Goal: Check status: Check status

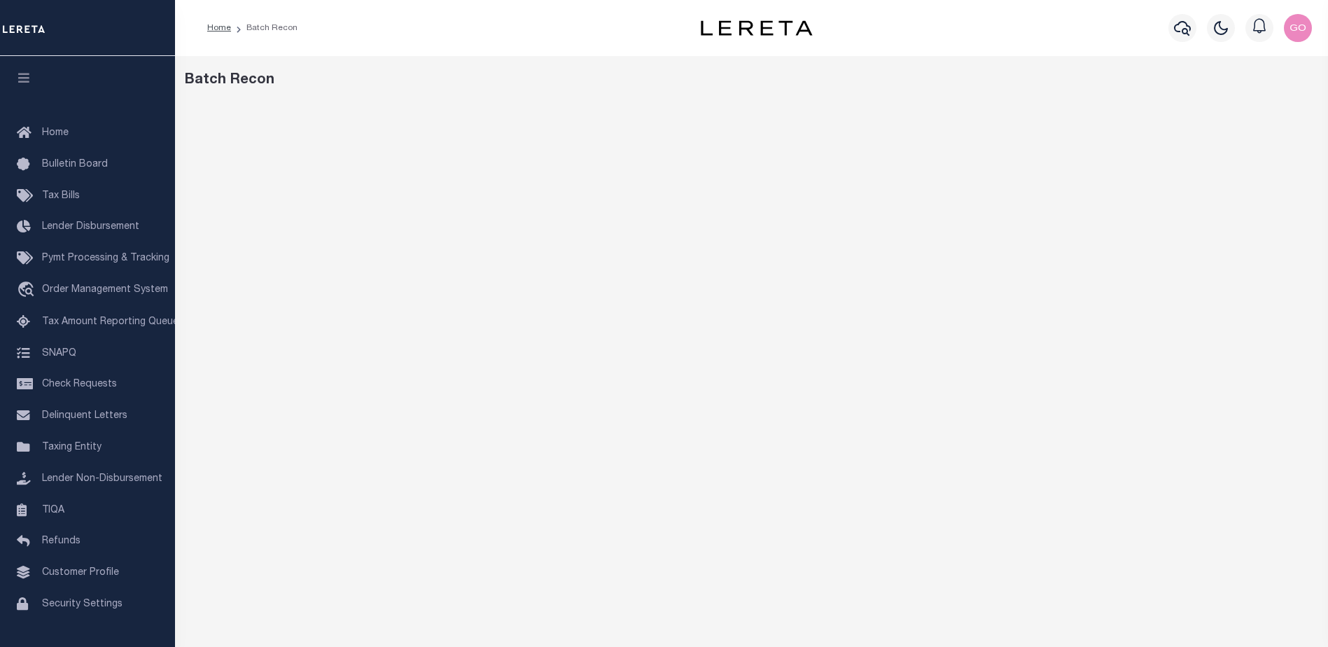
scroll to position [22, 0]
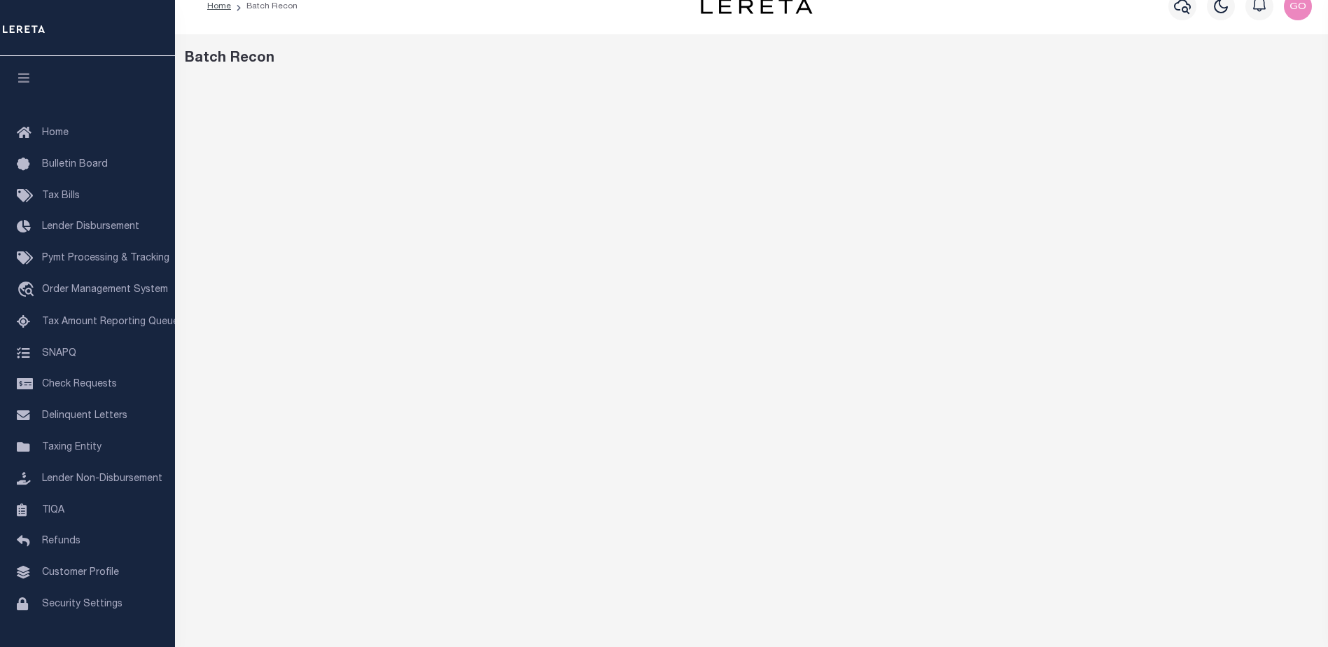
click at [915, 43] on div "Batch Recon" at bounding box center [751, 445] width 1153 height 823
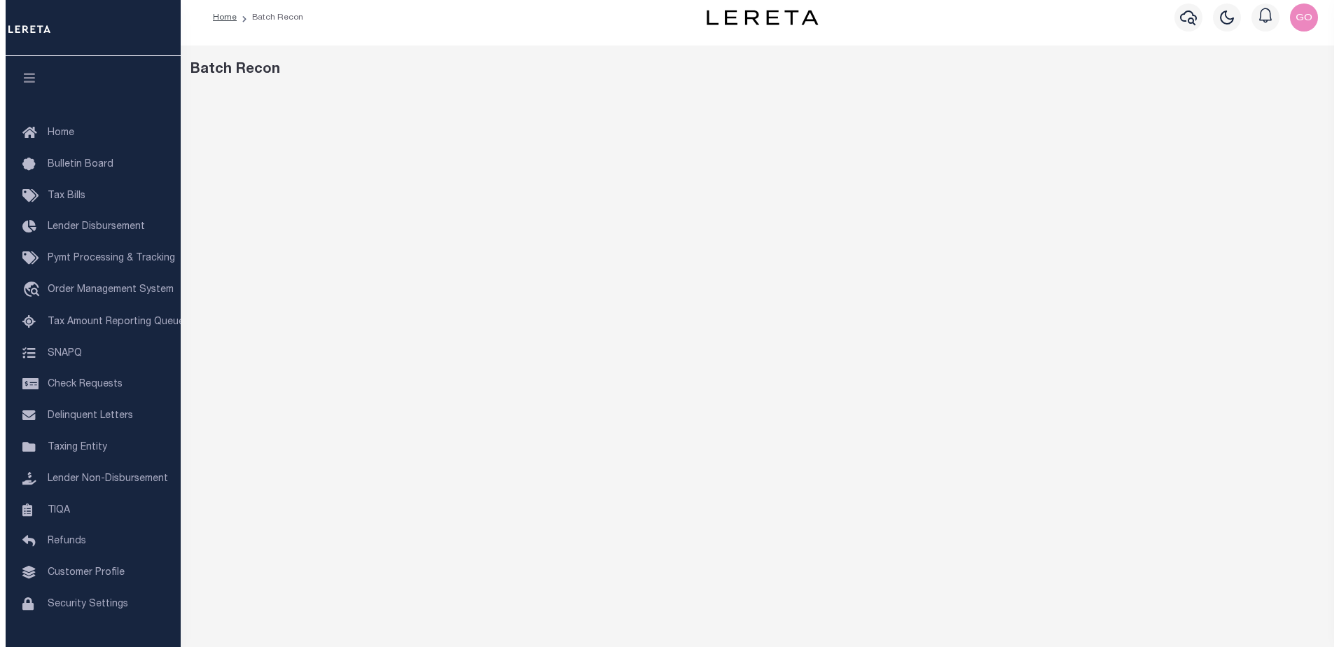
scroll to position [0, 0]
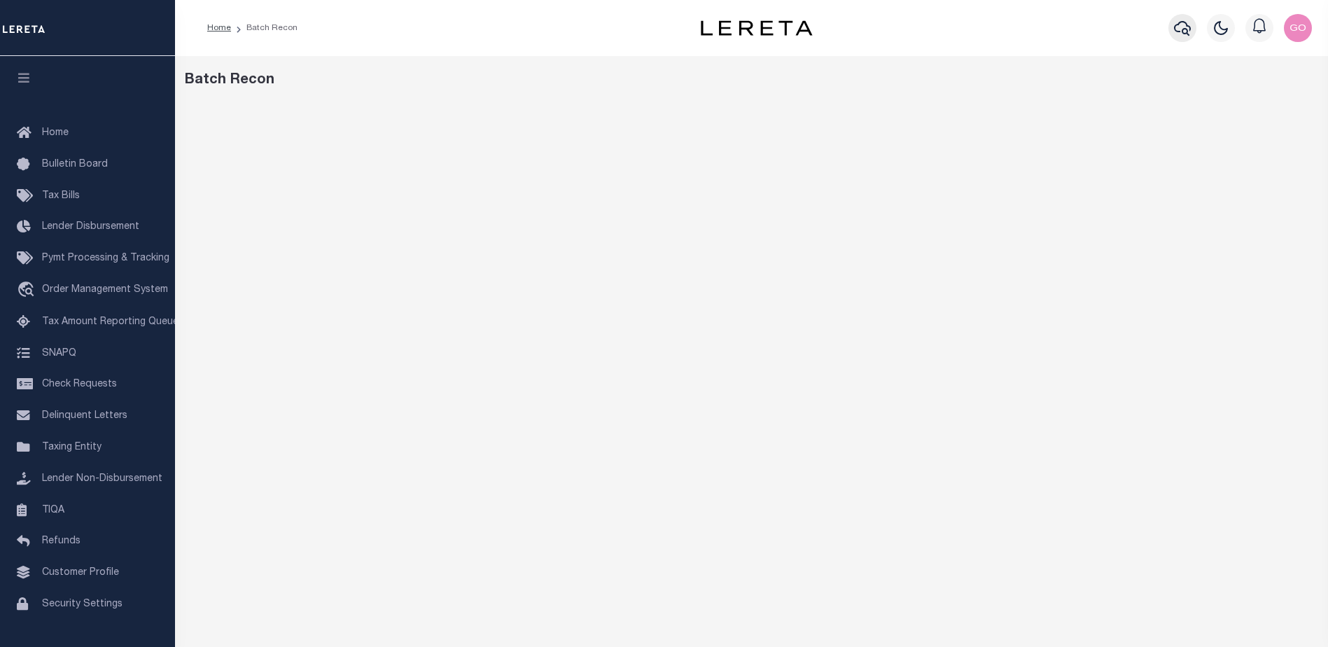
click at [1180, 31] on icon "button" at bounding box center [1182, 28] width 17 height 17
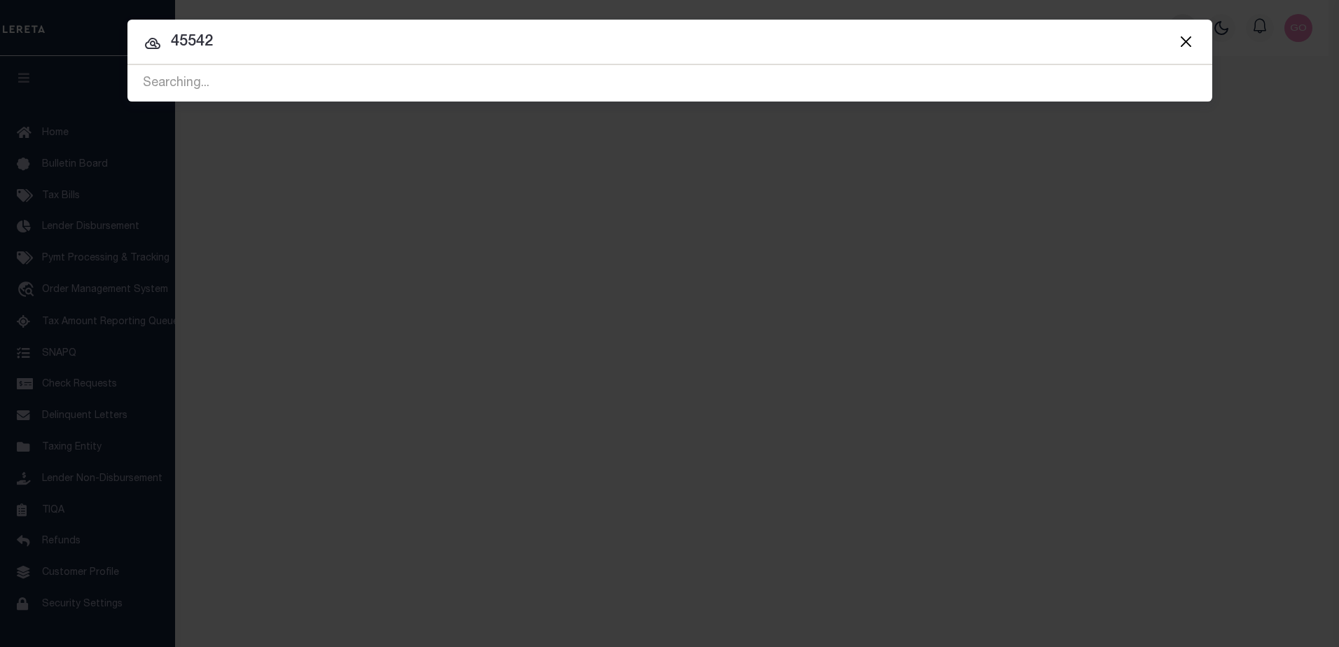
type input "45542"
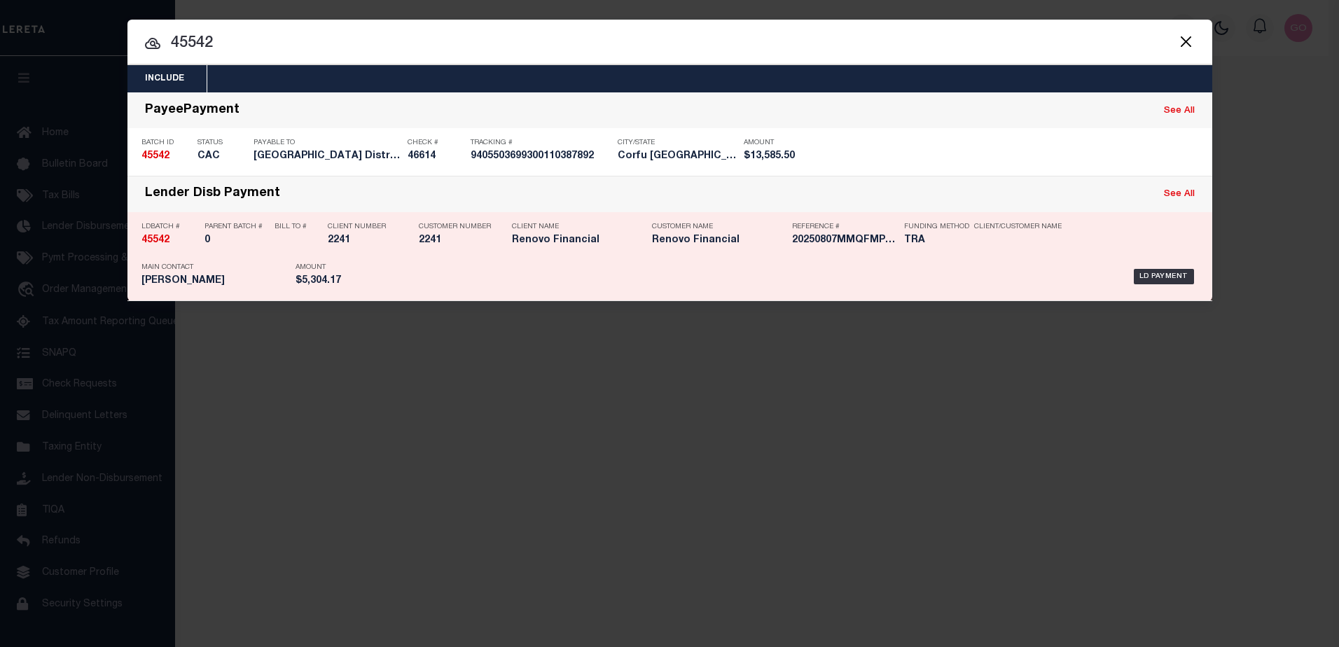
click at [153, 245] on strong "45542" at bounding box center [155, 240] width 28 height 10
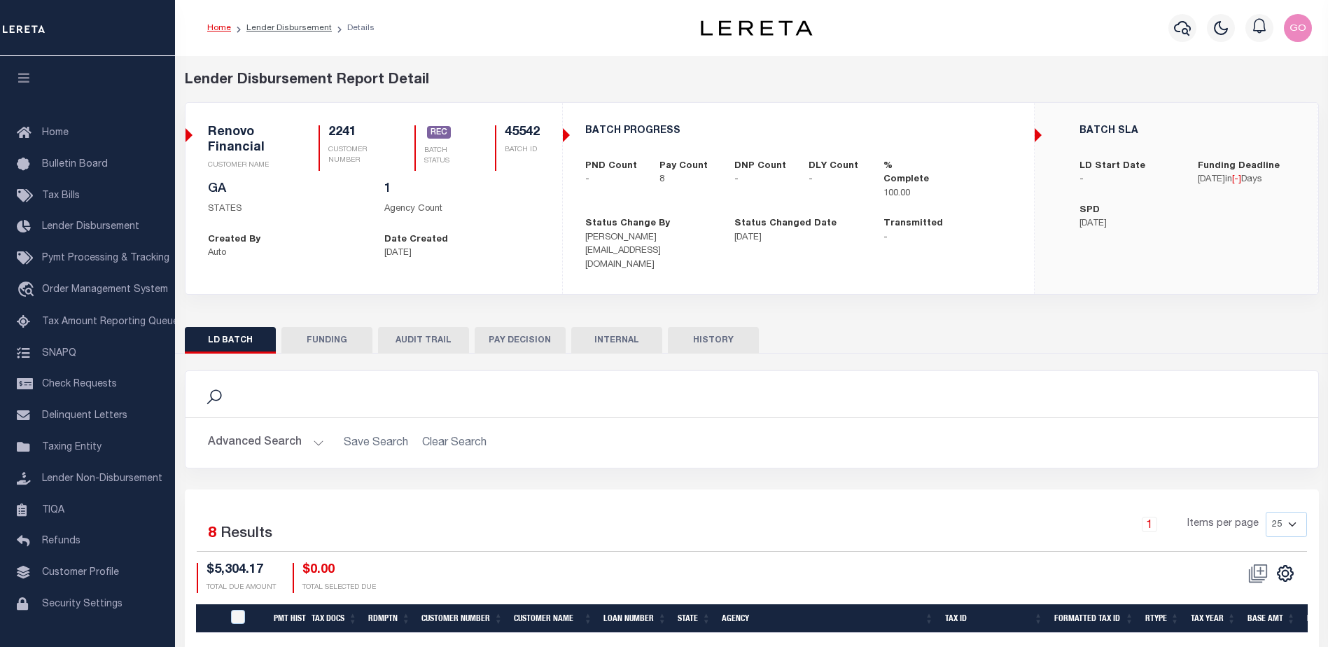
click at [617, 330] on button "INTERNAL" at bounding box center [616, 340] width 91 height 27
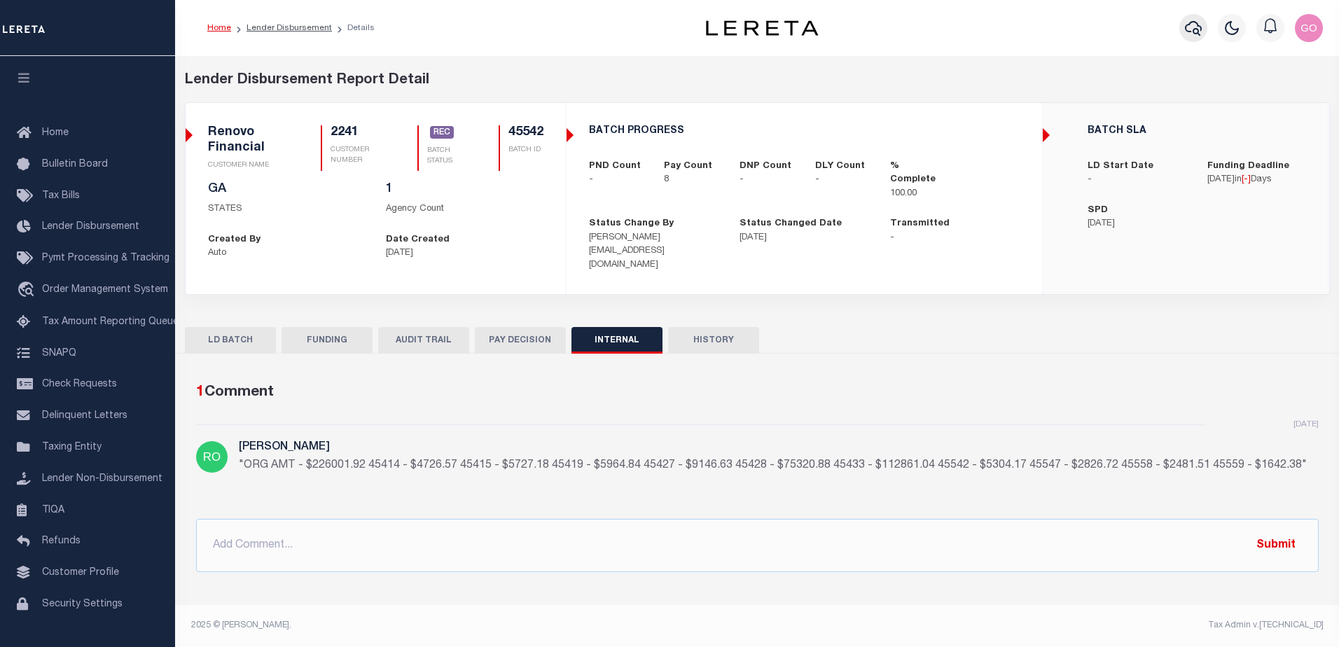
click at [1194, 34] on icon "button" at bounding box center [1193, 28] width 17 height 17
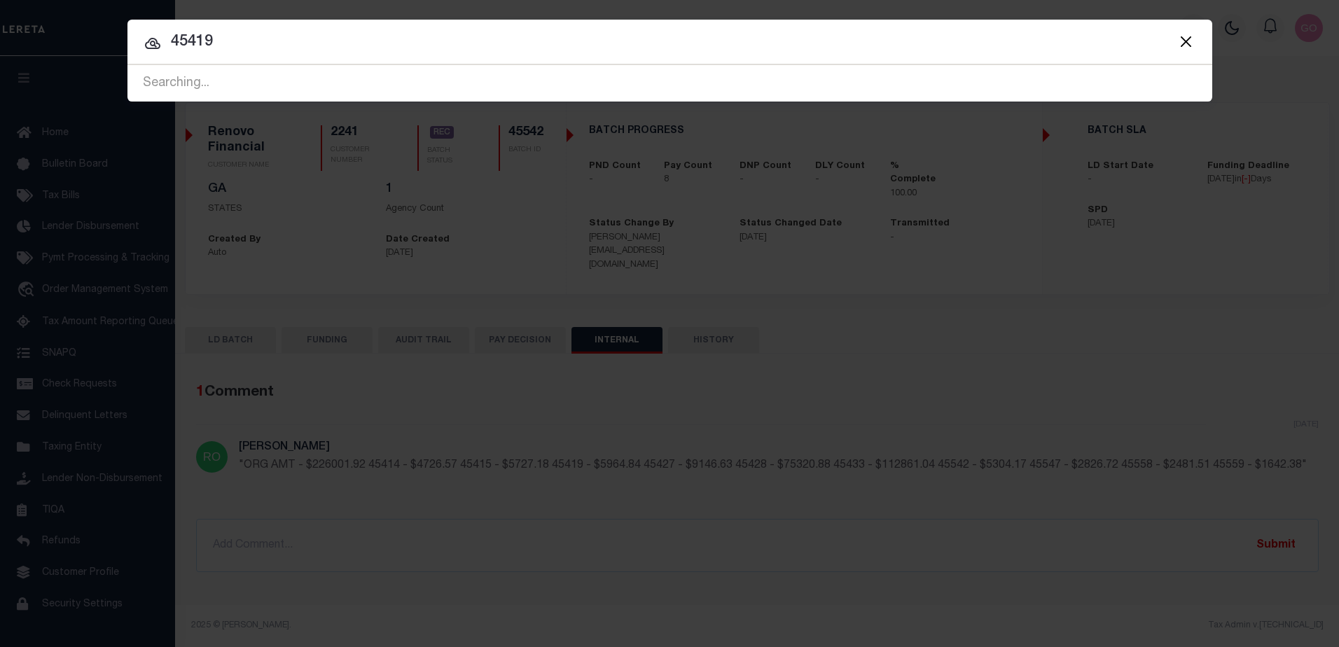
type input "45419"
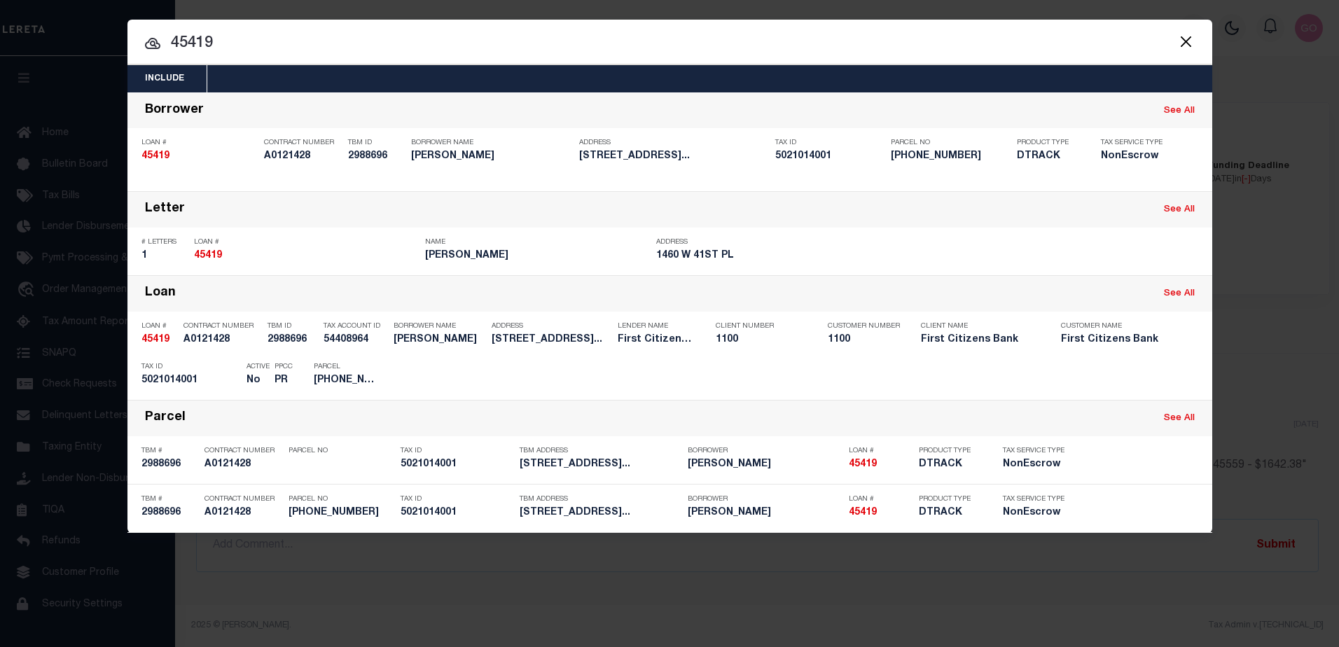
click at [1187, 43] on button "Close" at bounding box center [1186, 41] width 18 height 18
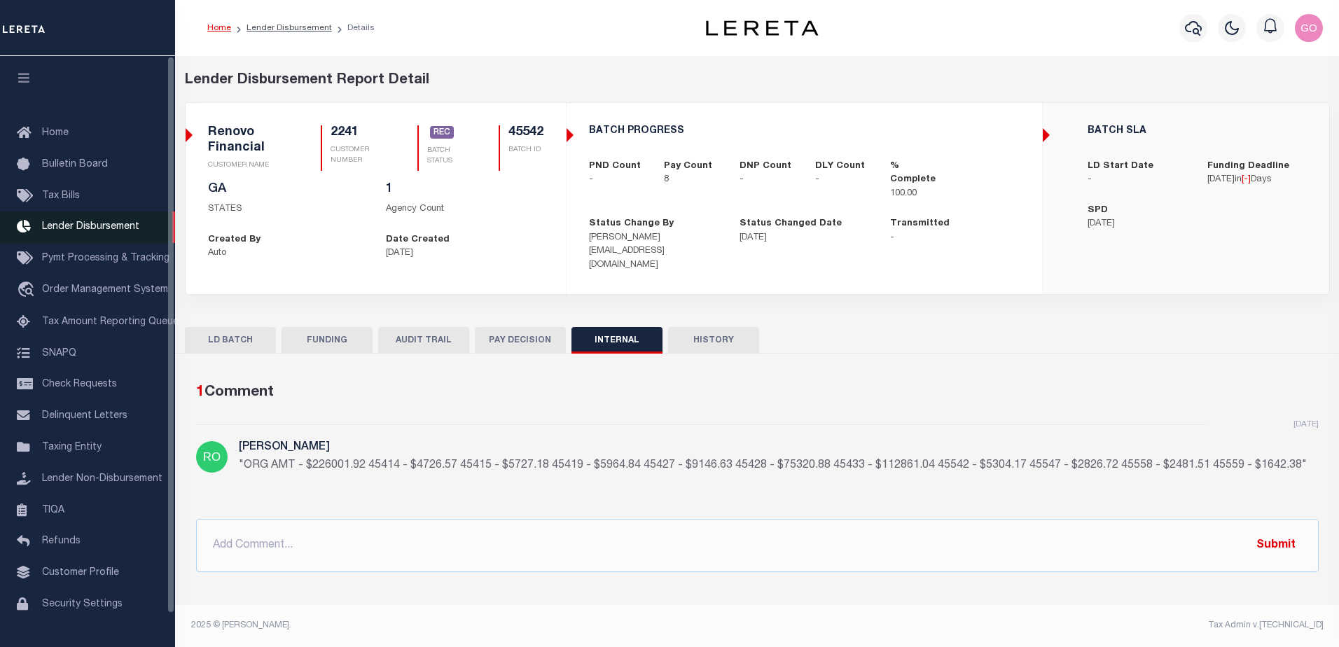
click at [103, 229] on span "Lender Disbursement" at bounding box center [90, 227] width 97 height 10
